Goal: Find specific page/section: Find specific page/section

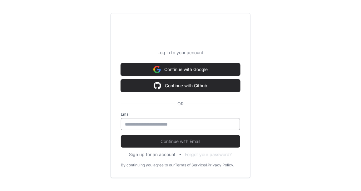
click at [149, 124] on input "email" at bounding box center [180, 125] width 111 height 6
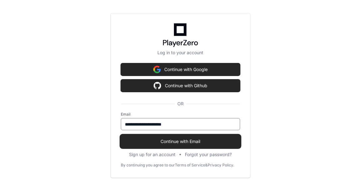
type input "**********"
click at [176, 140] on span "Continue with Email" at bounding box center [180, 142] width 119 height 6
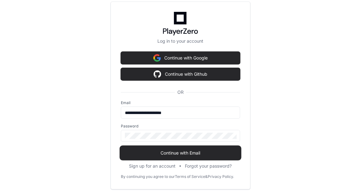
click at [176, 154] on span "Continue with Email" at bounding box center [180, 153] width 119 height 6
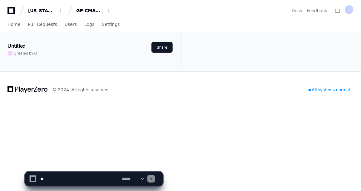
click at [30, 124] on div "**********" at bounding box center [180, 95] width 361 height 191
click at [10, 25] on span "Home" at bounding box center [13, 24] width 13 height 4
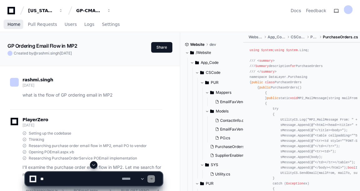
click at [14, 26] on span "Home" at bounding box center [13, 24] width 13 height 4
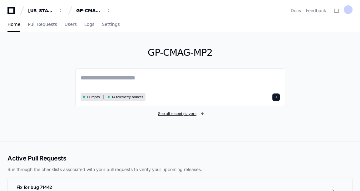
click at [170, 115] on span "See all recent players" at bounding box center [177, 114] width 38 height 5
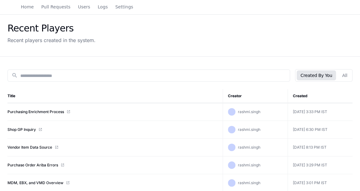
scroll to position [22, 0]
click at [52, 110] on link "Purchasing Enrichment Process" at bounding box center [35, 112] width 57 height 5
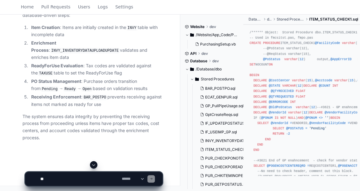
scroll to position [1092, 0]
